Goal: Information Seeking & Learning: Check status

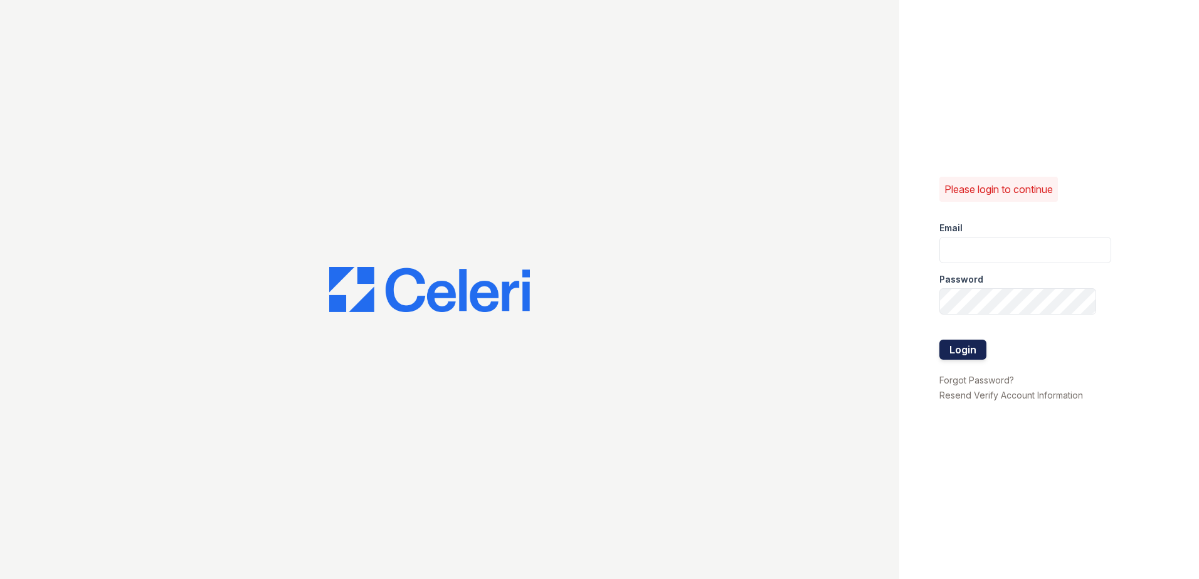
type input "[EMAIL_ADDRESS][DOMAIN_NAME]"
click at [959, 349] on button "Login" at bounding box center [962, 350] width 47 height 20
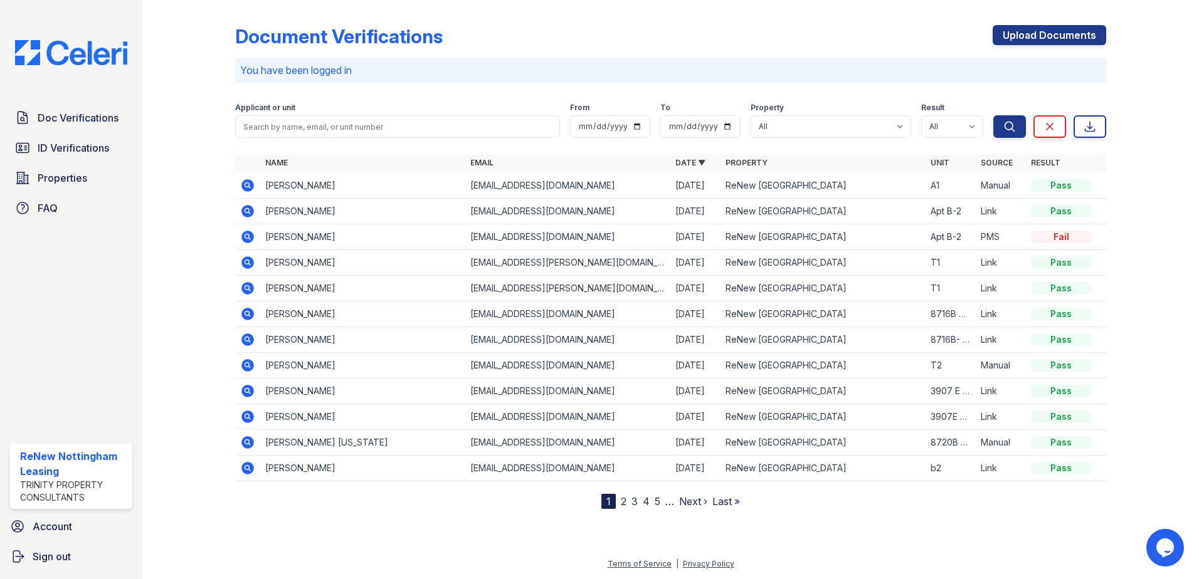
click at [245, 284] on icon at bounding box center [247, 288] width 13 height 13
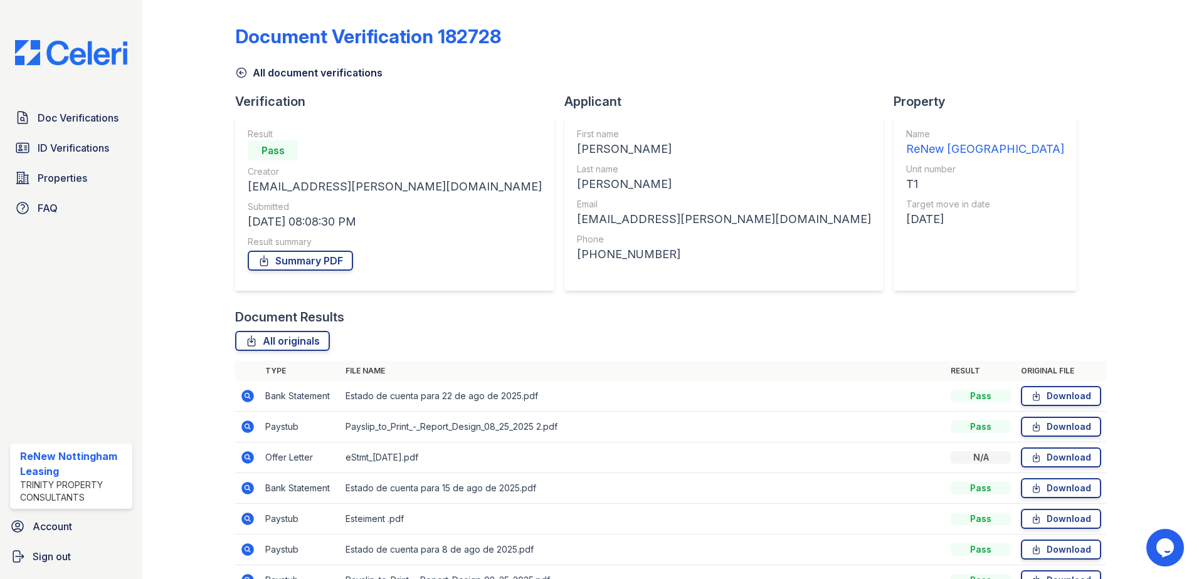
click at [238, 73] on icon at bounding box center [241, 72] width 13 height 13
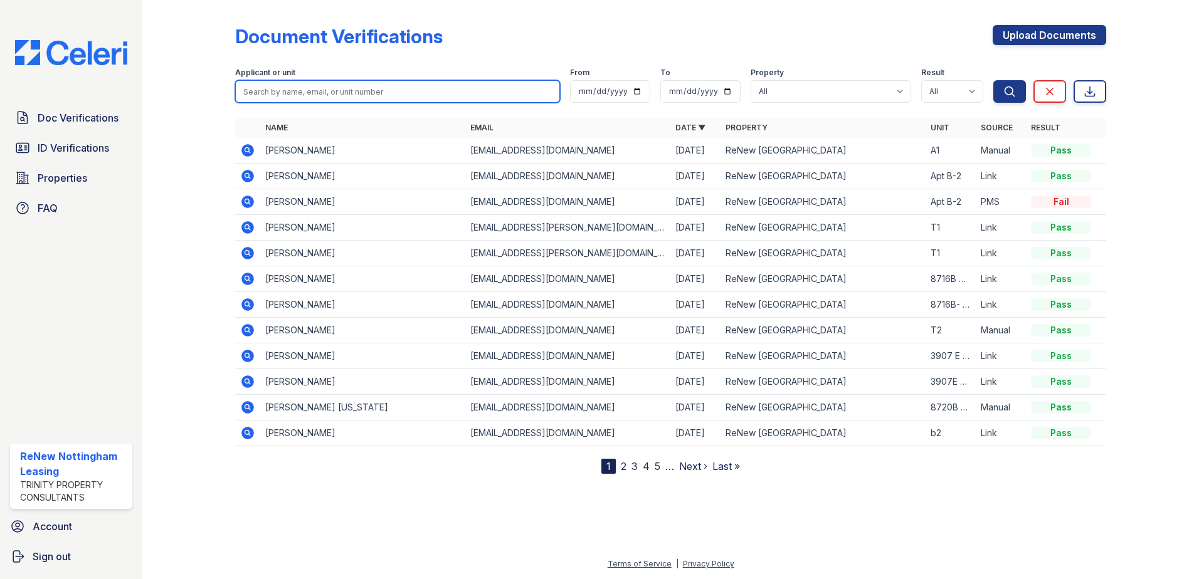
click at [293, 93] on input "search" at bounding box center [397, 91] width 325 height 23
type input "B"
type input "Gabriel"
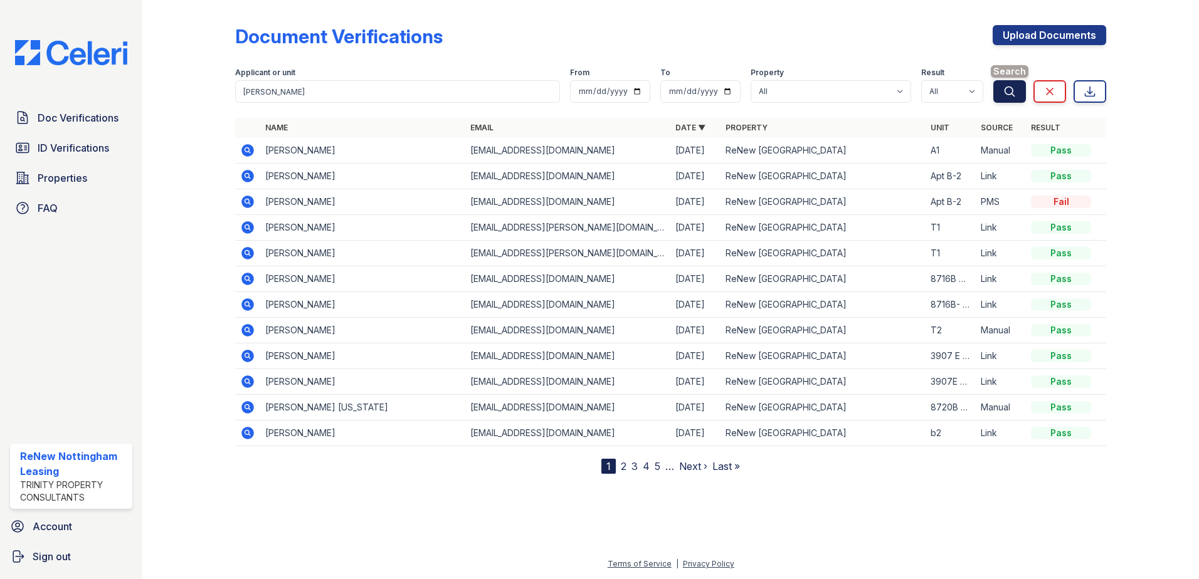
click at [1010, 95] on icon "submit" at bounding box center [1009, 91] width 13 height 13
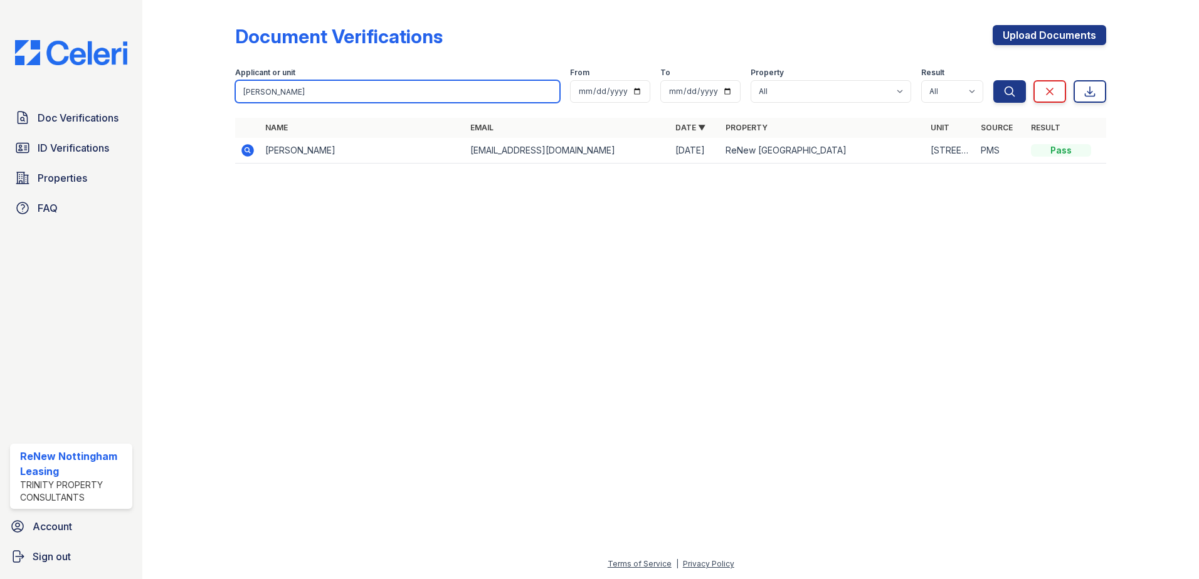
drag, startPoint x: 272, startPoint y: 92, endPoint x: 228, endPoint y: 92, distance: 43.3
click at [228, 92] on div "Document Verifications Upload Documents Filter Applicant or unit Gabriel From T…" at bounding box center [670, 98] width 1016 height 196
type input "Carol"
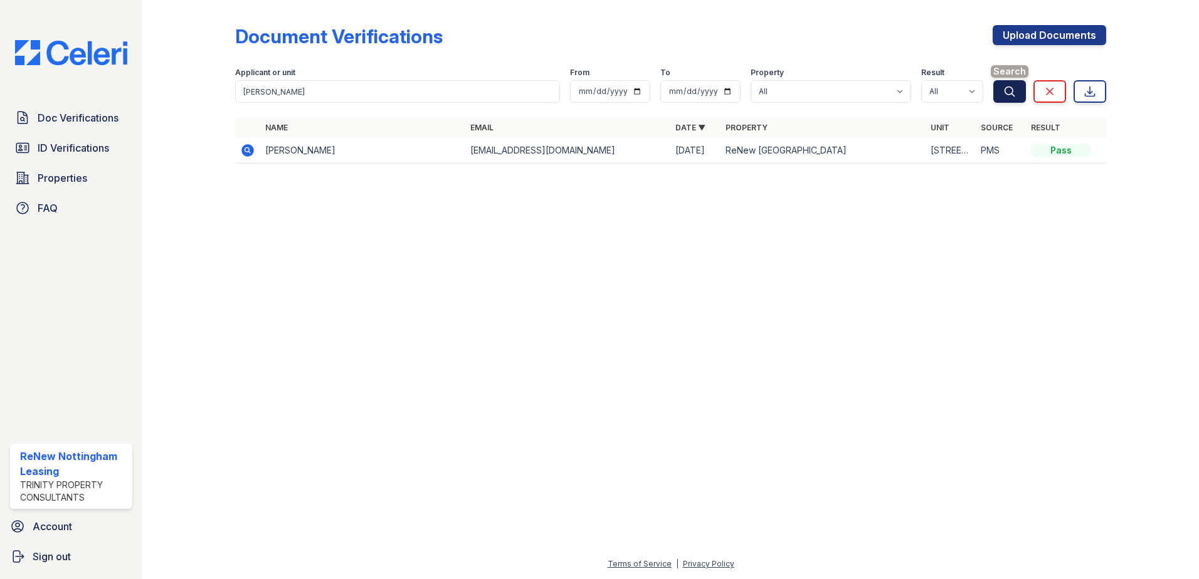
click at [1015, 91] on icon "submit" at bounding box center [1009, 91] width 13 height 13
click at [1006, 100] on button "Search" at bounding box center [1009, 91] width 33 height 23
